Goal: Task Accomplishment & Management: Complete application form

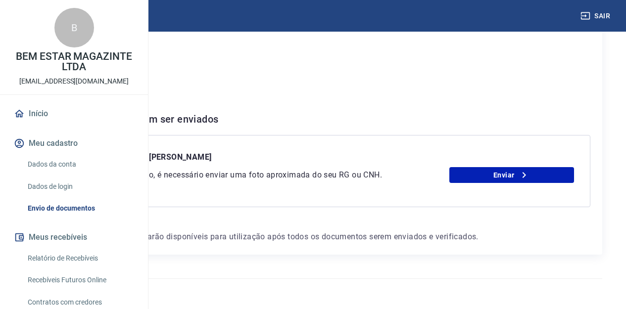
scroll to position [162, 0]
click at [508, 167] on link "Enviar" at bounding box center [511, 175] width 125 height 16
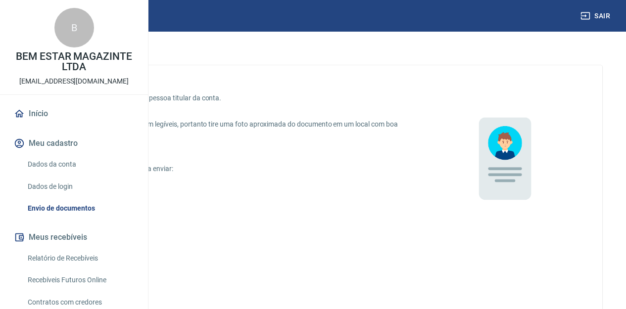
click at [98, 193] on p "Foto do RG" at bounding box center [80, 193] width 35 height 10
click at [63, 193] on input "Foto do RG" at bounding box center [52, 192] width 21 height 21
radio input "true"
click at [131, 213] on p "Foto da CNH em papel" at bounding box center [97, 213] width 68 height 10
click at [63, 213] on input "Foto da CNH em papel" at bounding box center [52, 213] width 21 height 21
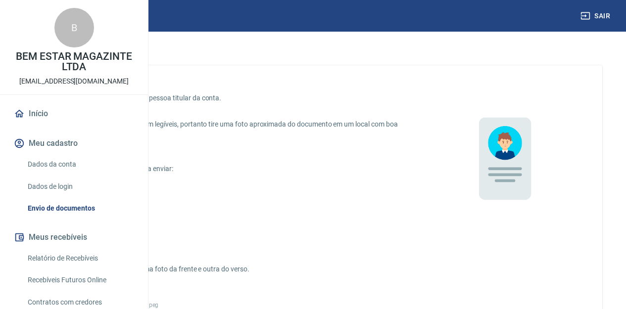
radio input "true"
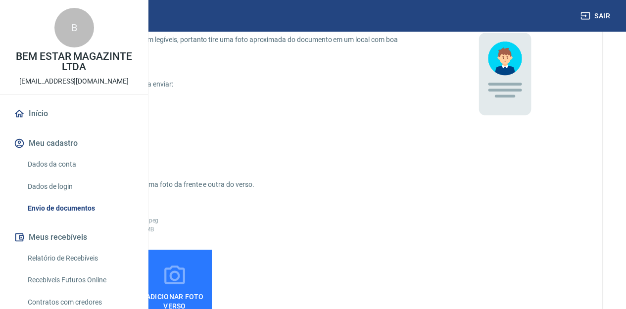
scroll to position [166, 0]
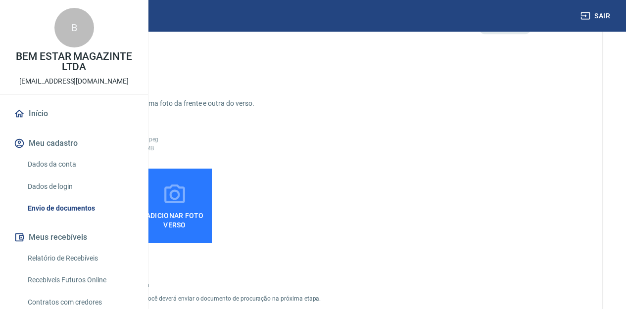
click at [118, 214] on span "Adicionar foto frente" at bounding box center [84, 218] width 66 height 22
click at [0, 0] on input "Adicionar foto frente" at bounding box center [0, 0] width 0 height 0
click at [187, 183] on icon at bounding box center [174, 195] width 25 height 25
click at [0, 0] on input "Adicionar foto verso" at bounding box center [0, 0] width 0 height 0
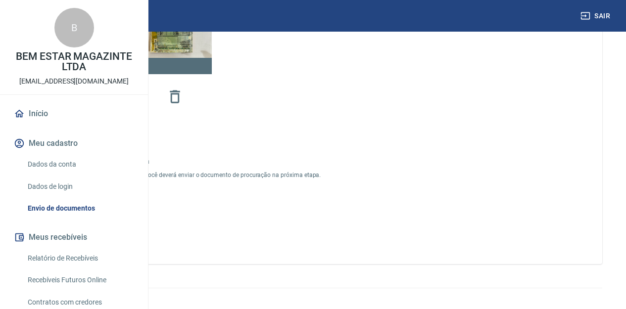
scroll to position [350, 0]
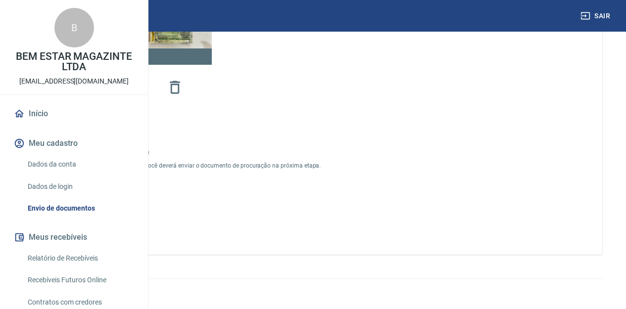
click at [122, 220] on button "Enviar" at bounding box center [85, 222] width 74 height 18
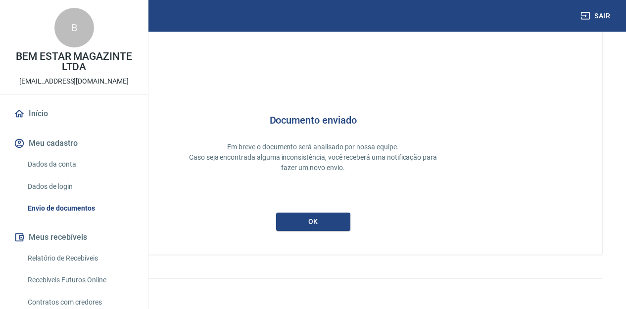
scroll to position [34, 0]
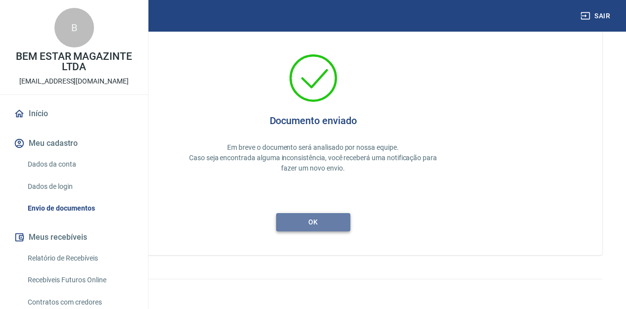
click at [350, 230] on button "ok" at bounding box center [313, 222] width 74 height 18
